Goal: Obtain resource: Download file/media

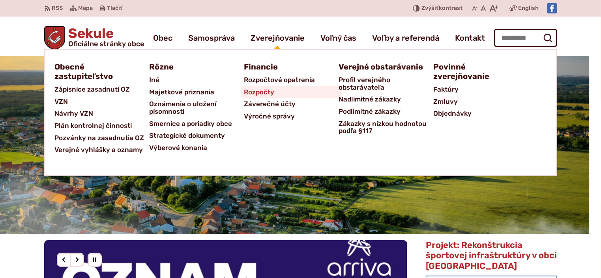
click at [266, 89] on span "Rozpočty" at bounding box center [259, 92] width 30 height 12
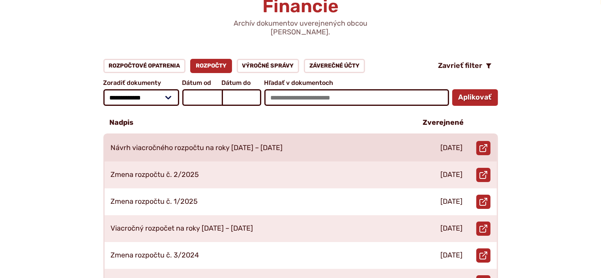
scroll to position [118, 0]
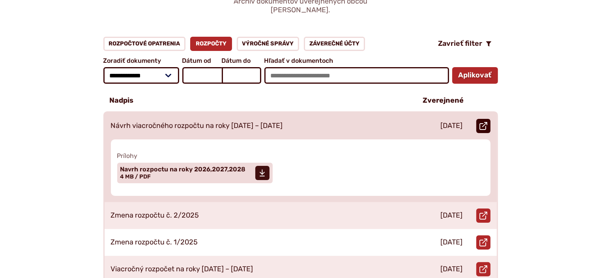
click at [485, 122] on use at bounding box center [483, 126] width 8 height 8
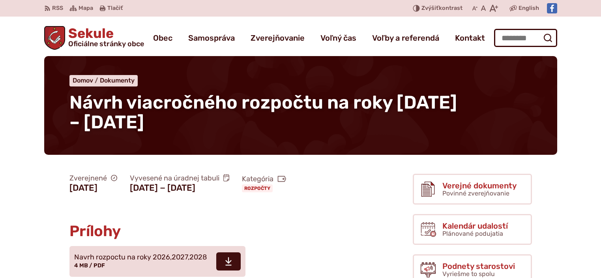
scroll to position [118, 0]
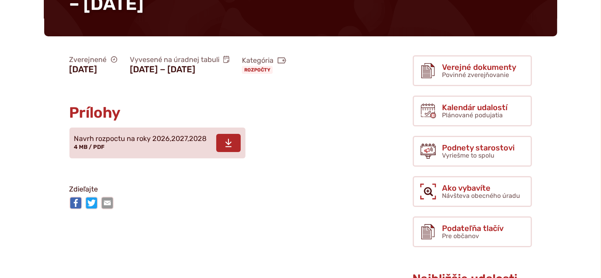
click at [233, 152] on span at bounding box center [228, 143] width 24 height 18
